Goal: Ask a question

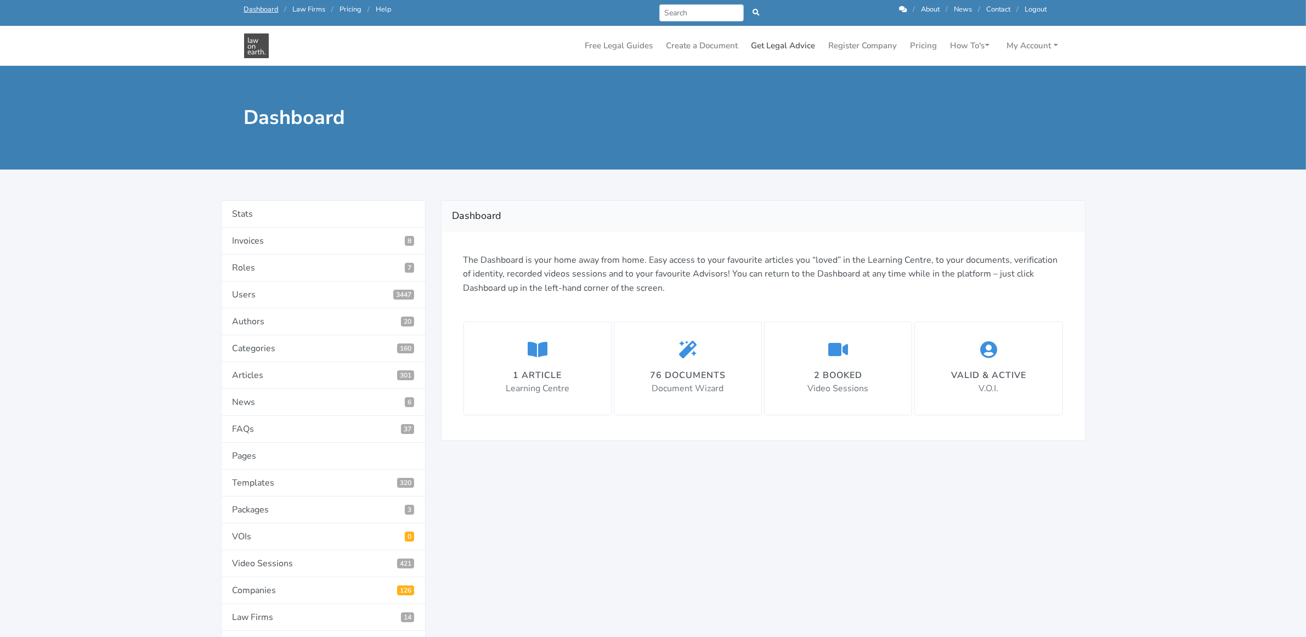
click at [774, 44] on link "Get Legal Advice" at bounding box center [783, 45] width 73 height 21
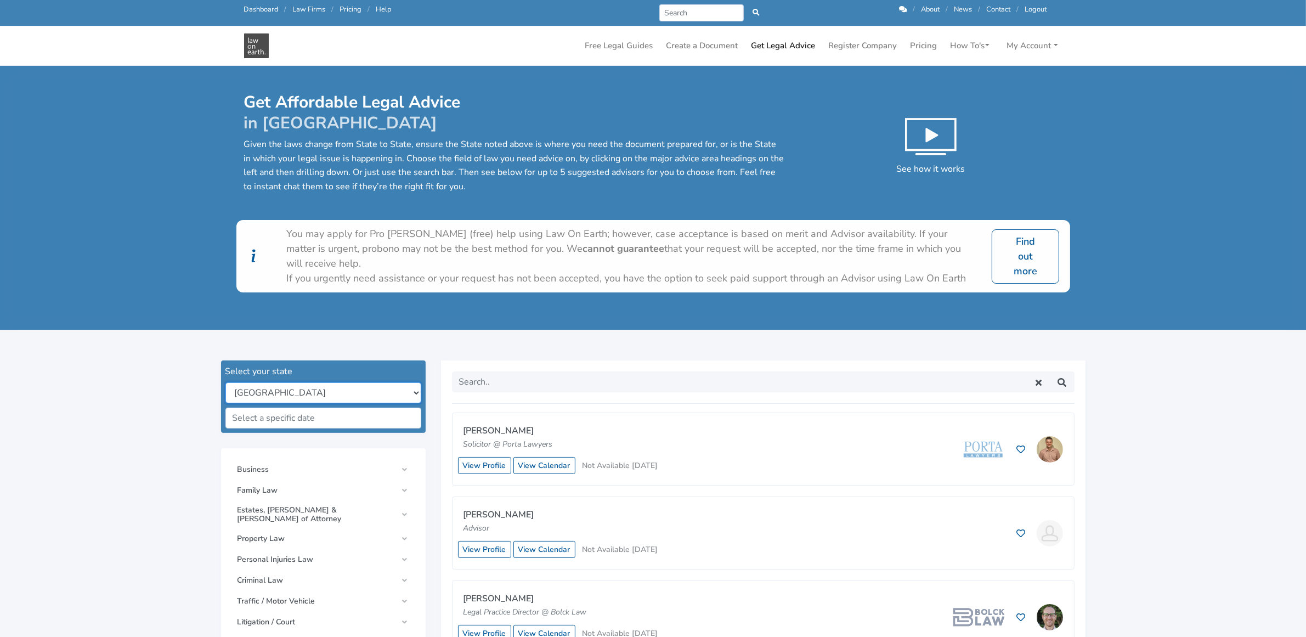
click at [329, 387] on select "New South Wales Queensland South Australia Tasmania Victoria Western Australia …" at bounding box center [323, 392] width 196 height 21
select select "all"
click at [225, 382] on select "New South Wales Queensland South Australia Tasmania Victoria Western Australia …" at bounding box center [323, 392] width 196 height 21
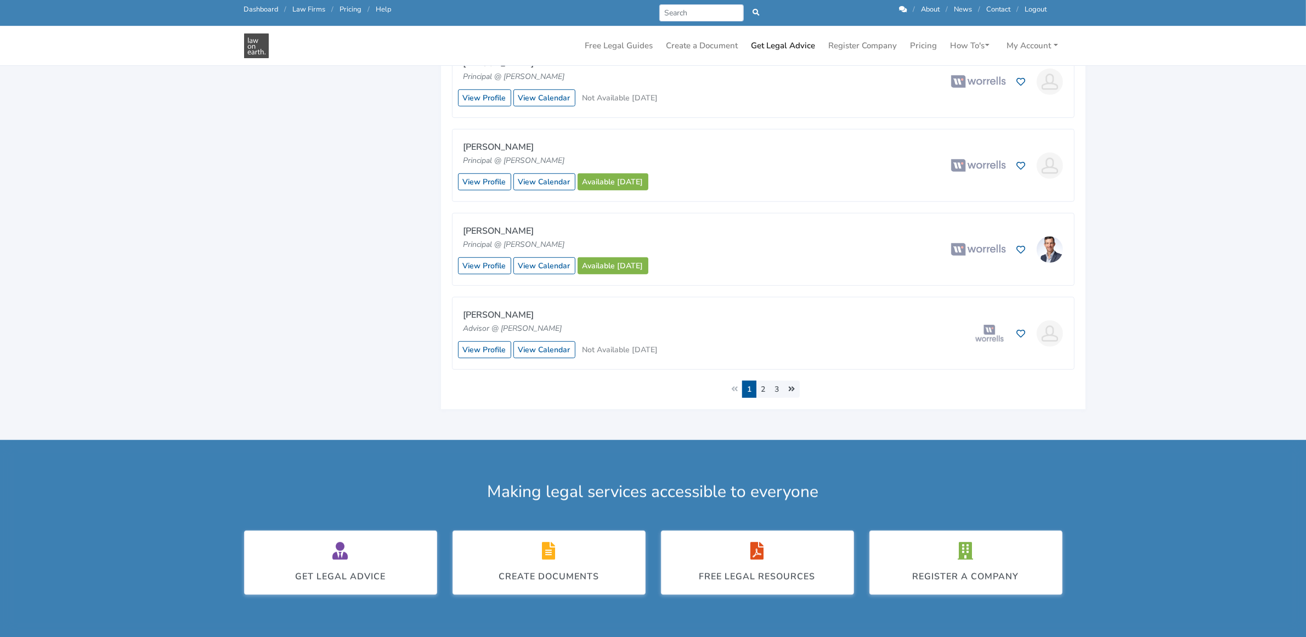
scroll to position [891, 0]
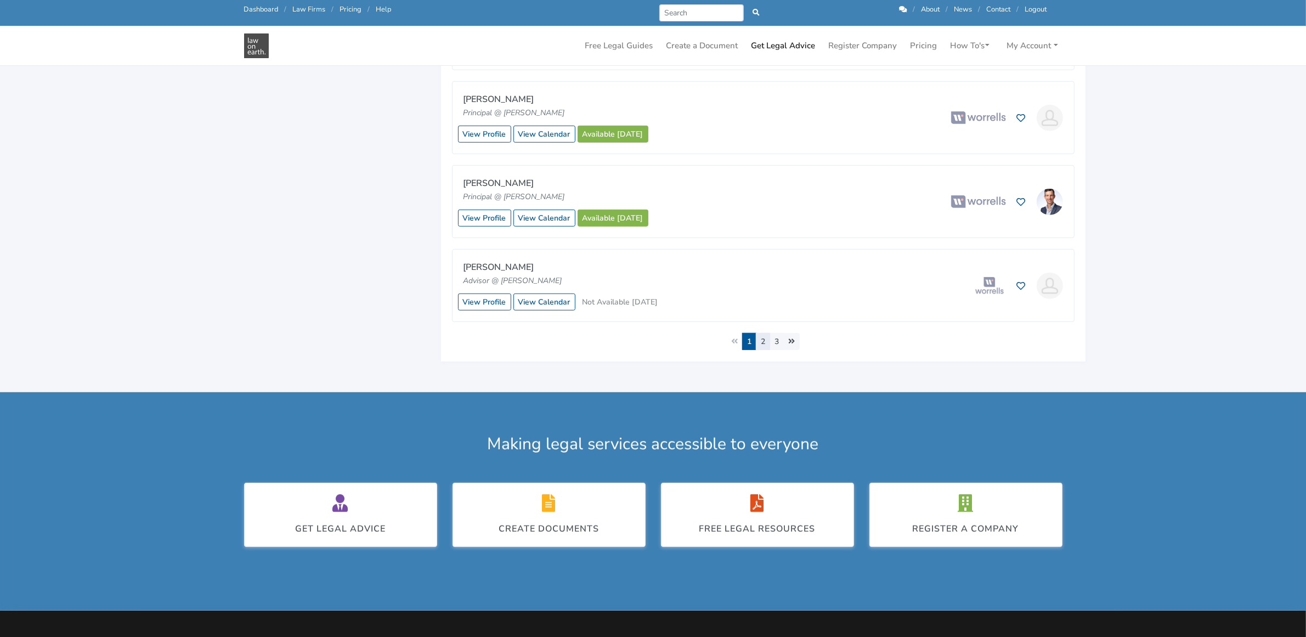
click at [765, 342] on link "2" at bounding box center [763, 341] width 14 height 17
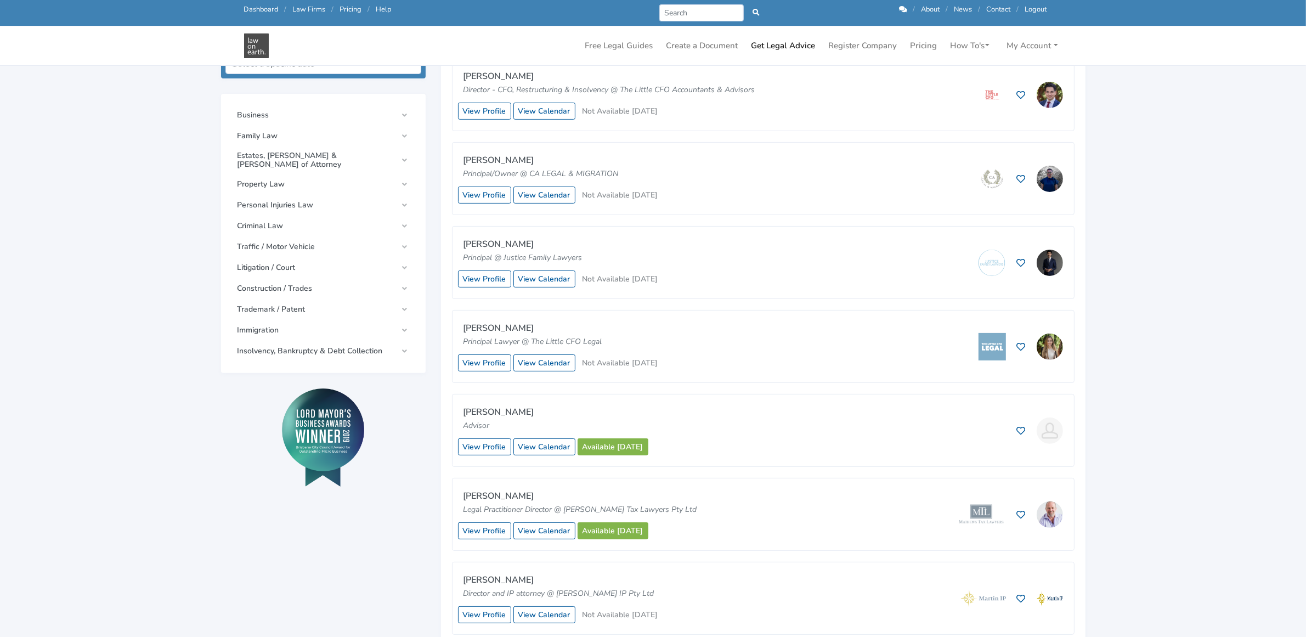
scroll to position [343, 0]
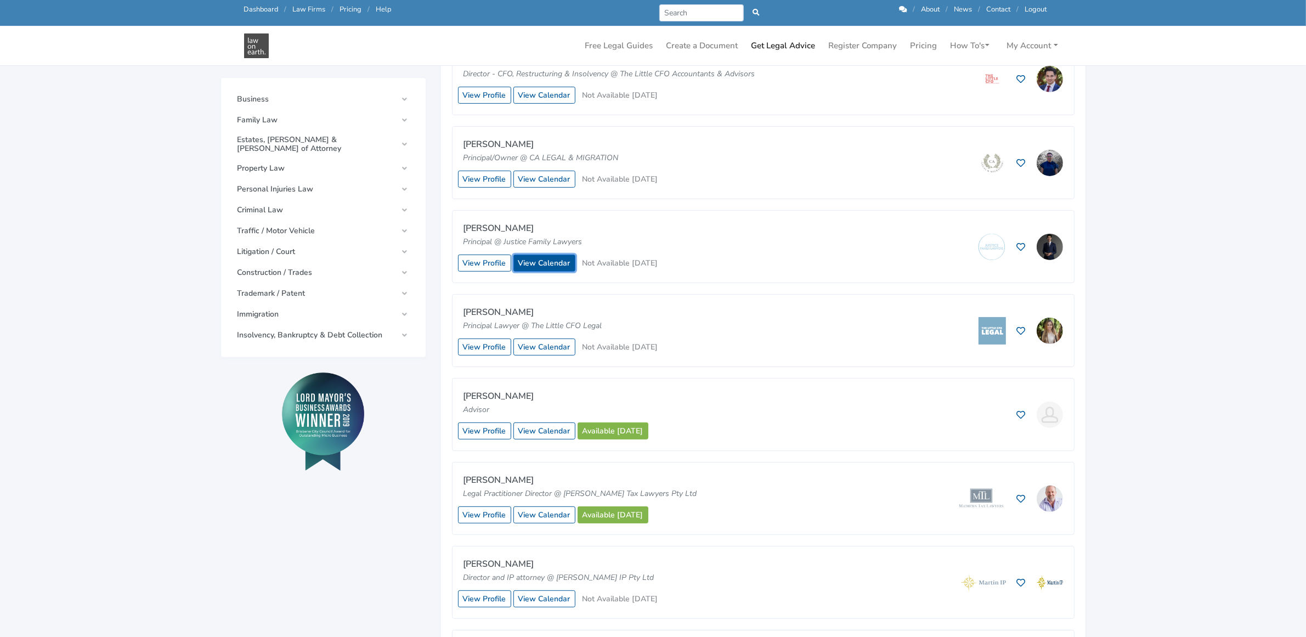
click at [530, 262] on link "View Calendar" at bounding box center [544, 263] width 62 height 17
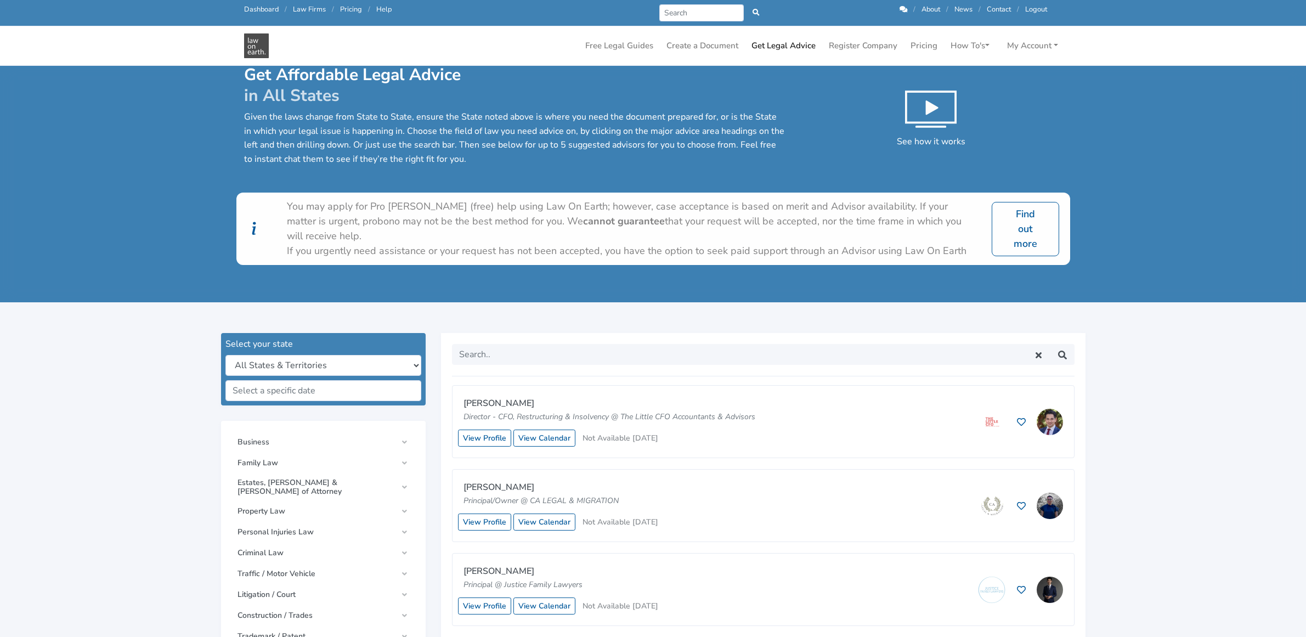
scroll to position [343, 0]
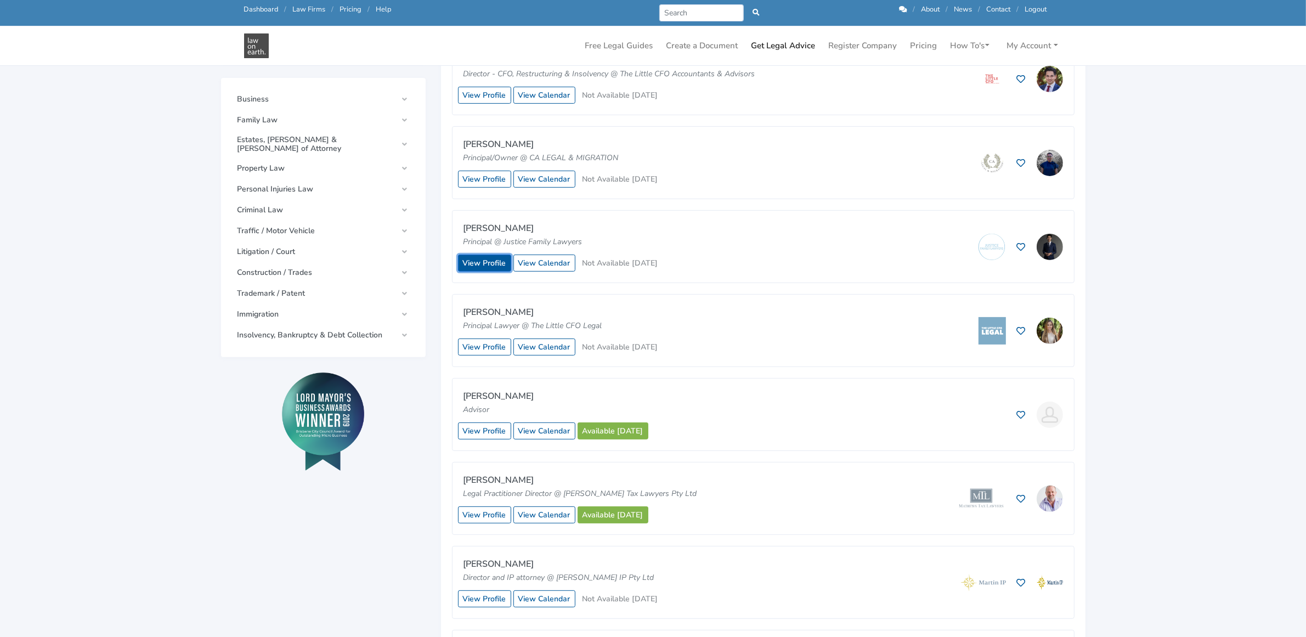
click at [488, 261] on link "View Profile" at bounding box center [484, 263] width 53 height 17
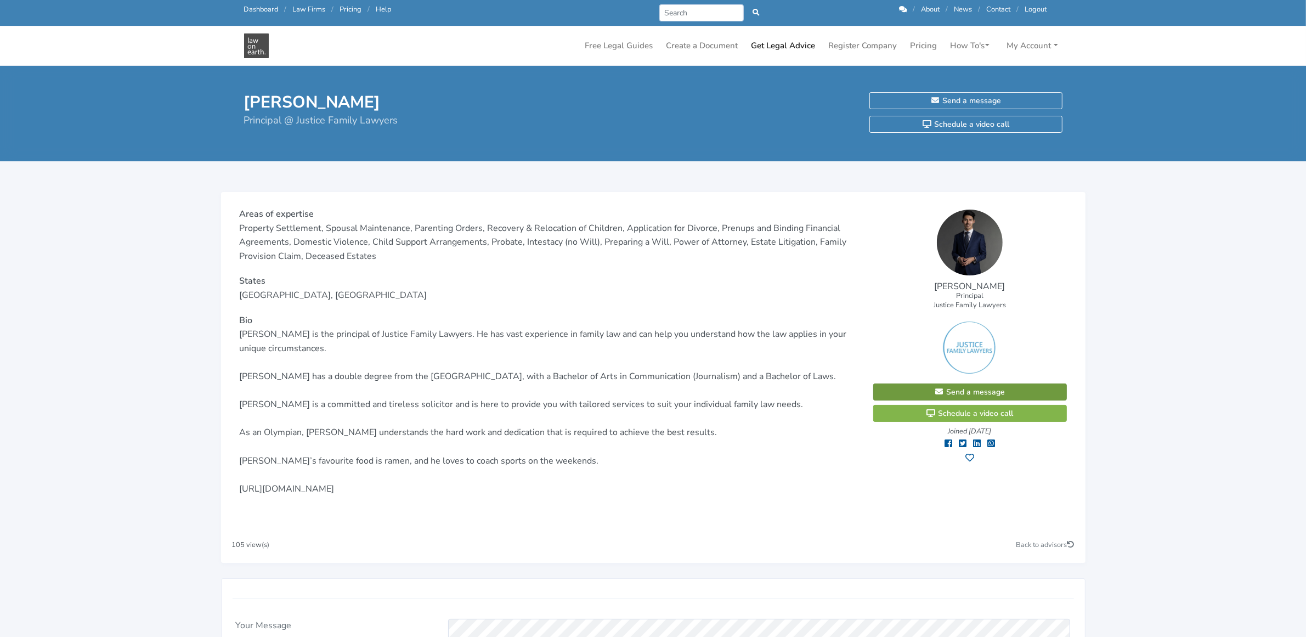
click at [952, 387] on link "Send a message" at bounding box center [970, 391] width 194 height 17
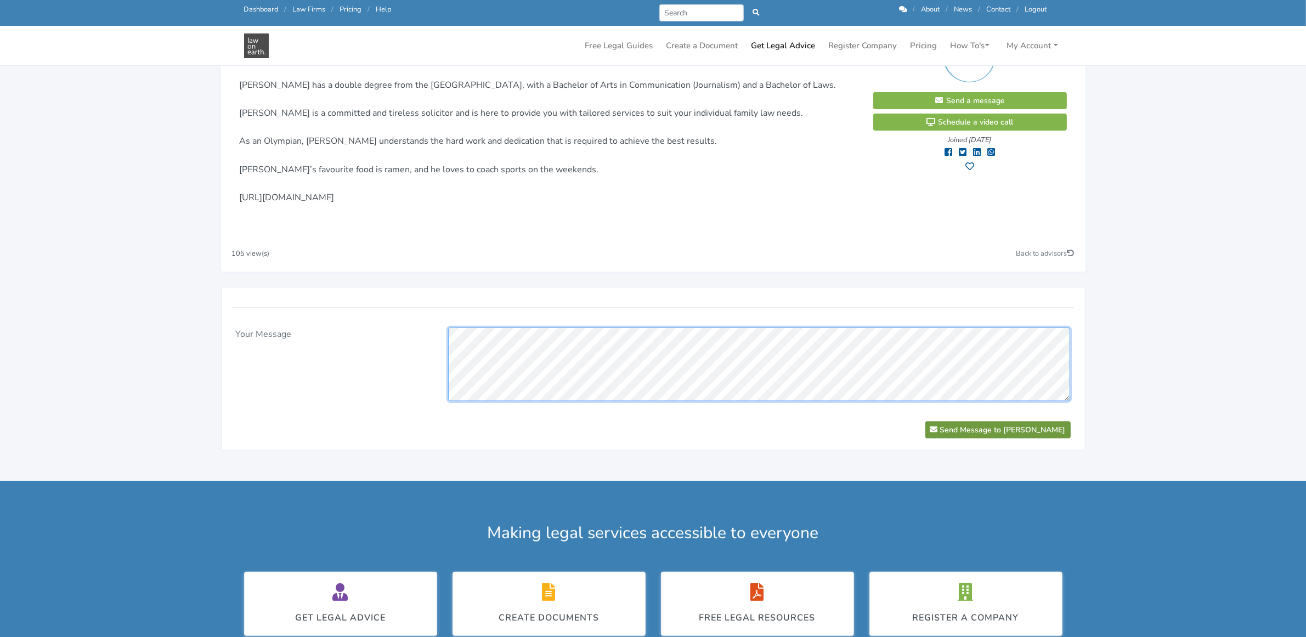
scroll to position [61, 0]
click at [987, 427] on button "Send Message to Hayder Shkara" at bounding box center [997, 429] width 145 height 17
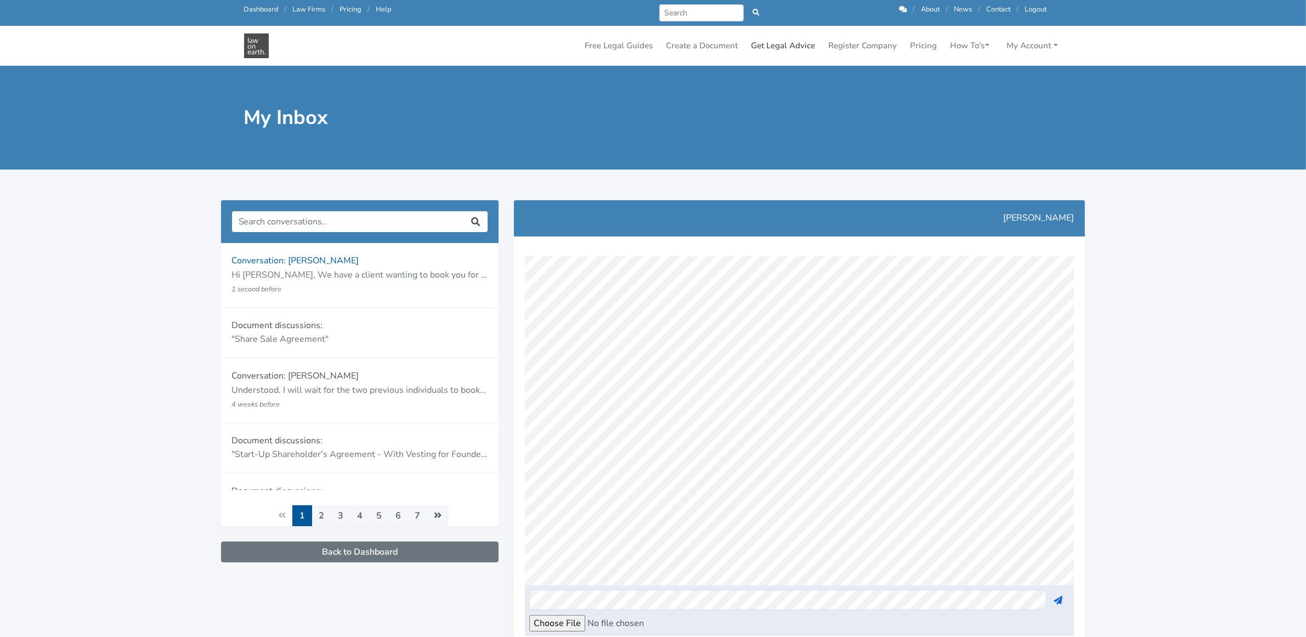
click at [790, 47] on link "Get Legal Advice" at bounding box center [783, 45] width 73 height 21
